Goal: Task Accomplishment & Management: Use online tool/utility

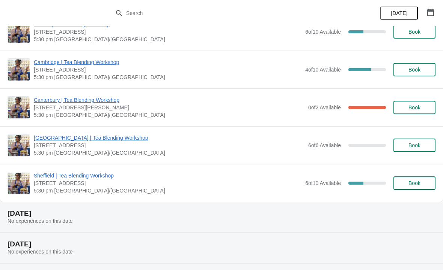
scroll to position [324, 0]
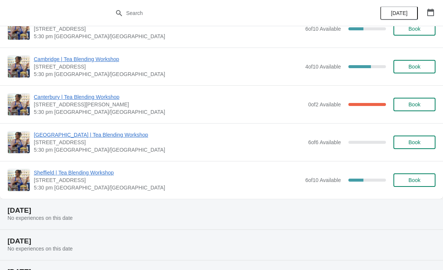
click at [103, 171] on span "Sheffield | Tea Blending Workshop" at bounding box center [167, 173] width 267 height 8
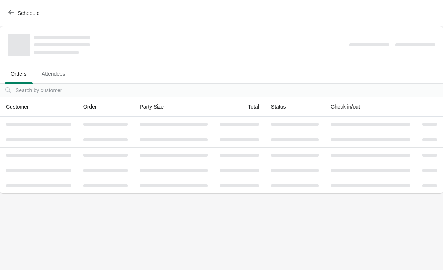
scroll to position [0, 0]
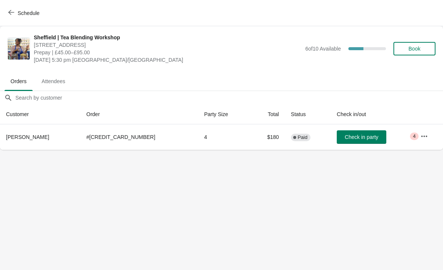
click at [425, 137] on button "button" at bounding box center [424, 137] width 14 height 14
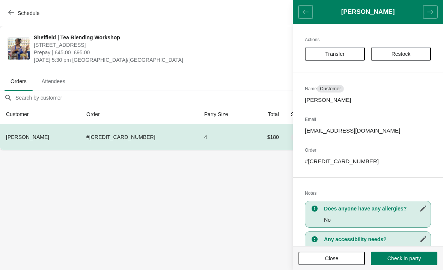
click at [217, 200] on body "Schedule [GEOGRAPHIC_DATA] | Tea Blending Workshop [STREET_ADDRESS] | £45.00–£9…" at bounding box center [221, 135] width 443 height 270
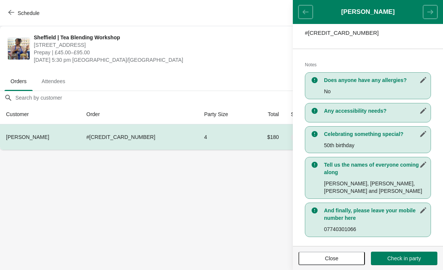
scroll to position [128, 0]
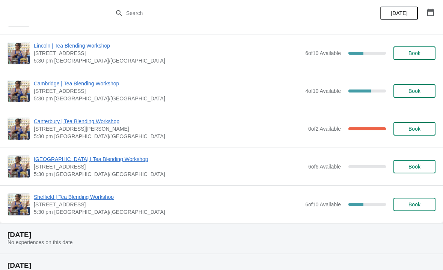
scroll to position [302, 0]
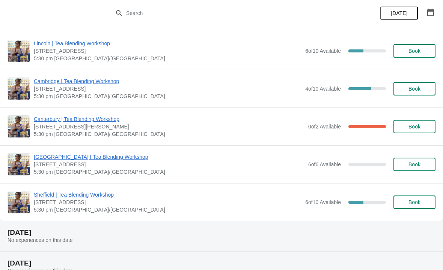
click at [78, 198] on span "Sheffield | Tea Blending Workshop" at bounding box center [167, 195] width 267 height 8
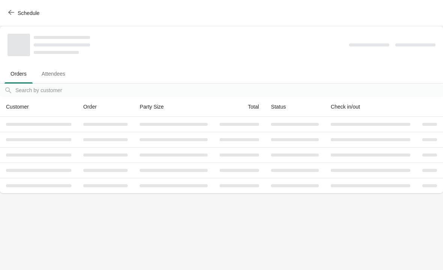
scroll to position [0, 0]
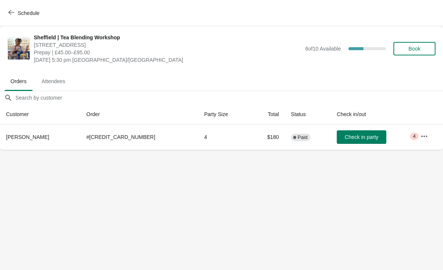
click at [422, 134] on icon "button" at bounding box center [424, 137] width 8 height 8
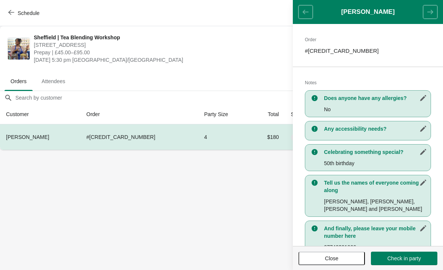
scroll to position [119, 0]
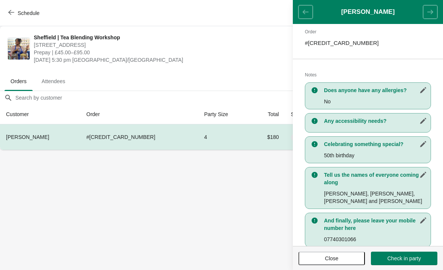
click at [153, 208] on body "Schedule Sheffield | Tea Blending Workshop 76 - 78 Pinstone Street, Sheffield, …" at bounding box center [221, 135] width 443 height 270
click at [323, 260] on span "Close" at bounding box center [331, 259] width 53 height 6
